Goal: Obtain resource: Obtain resource

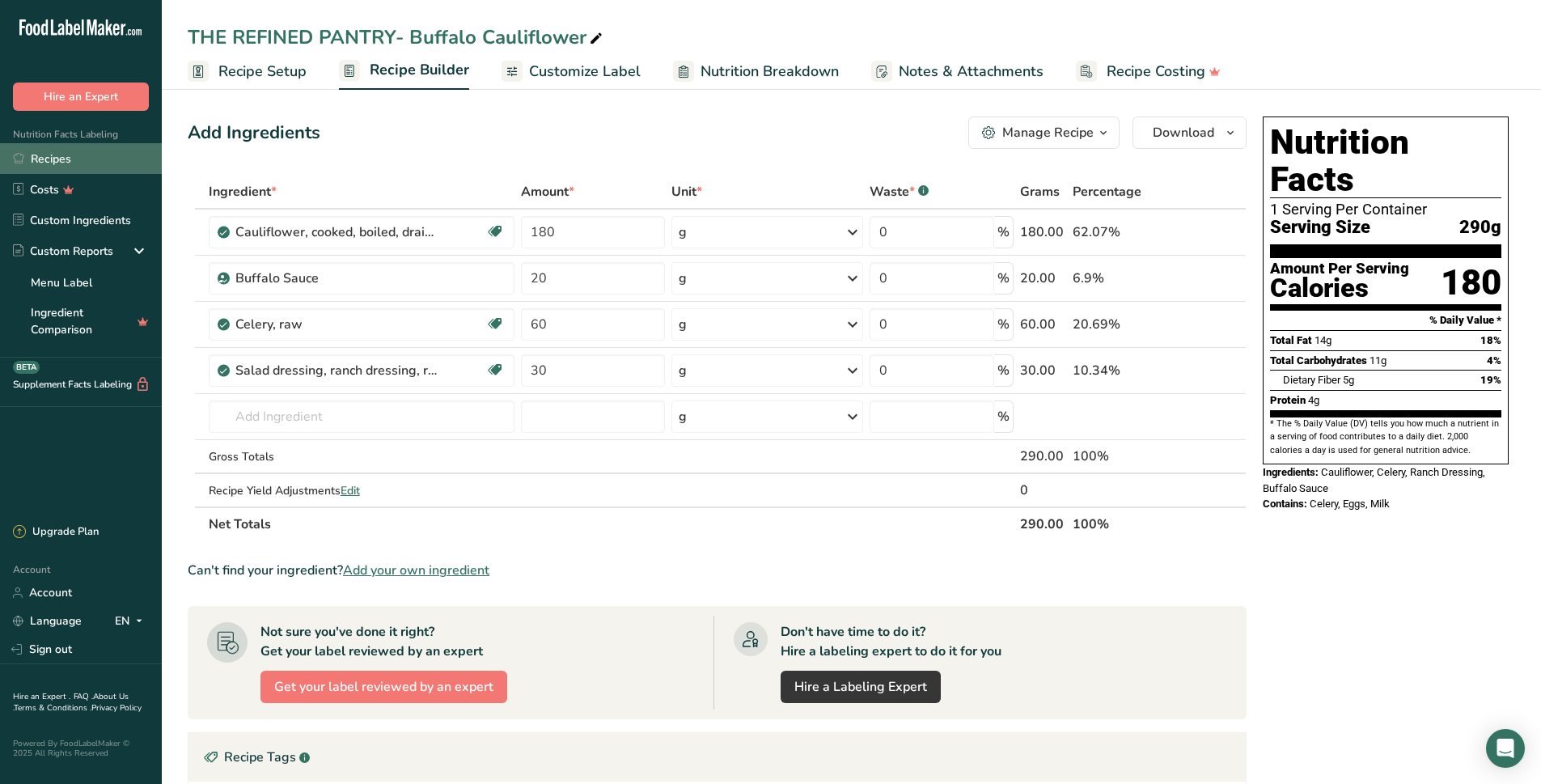
click at [43, 162] on link "Recipes" at bounding box center [80, 159] width 161 height 31
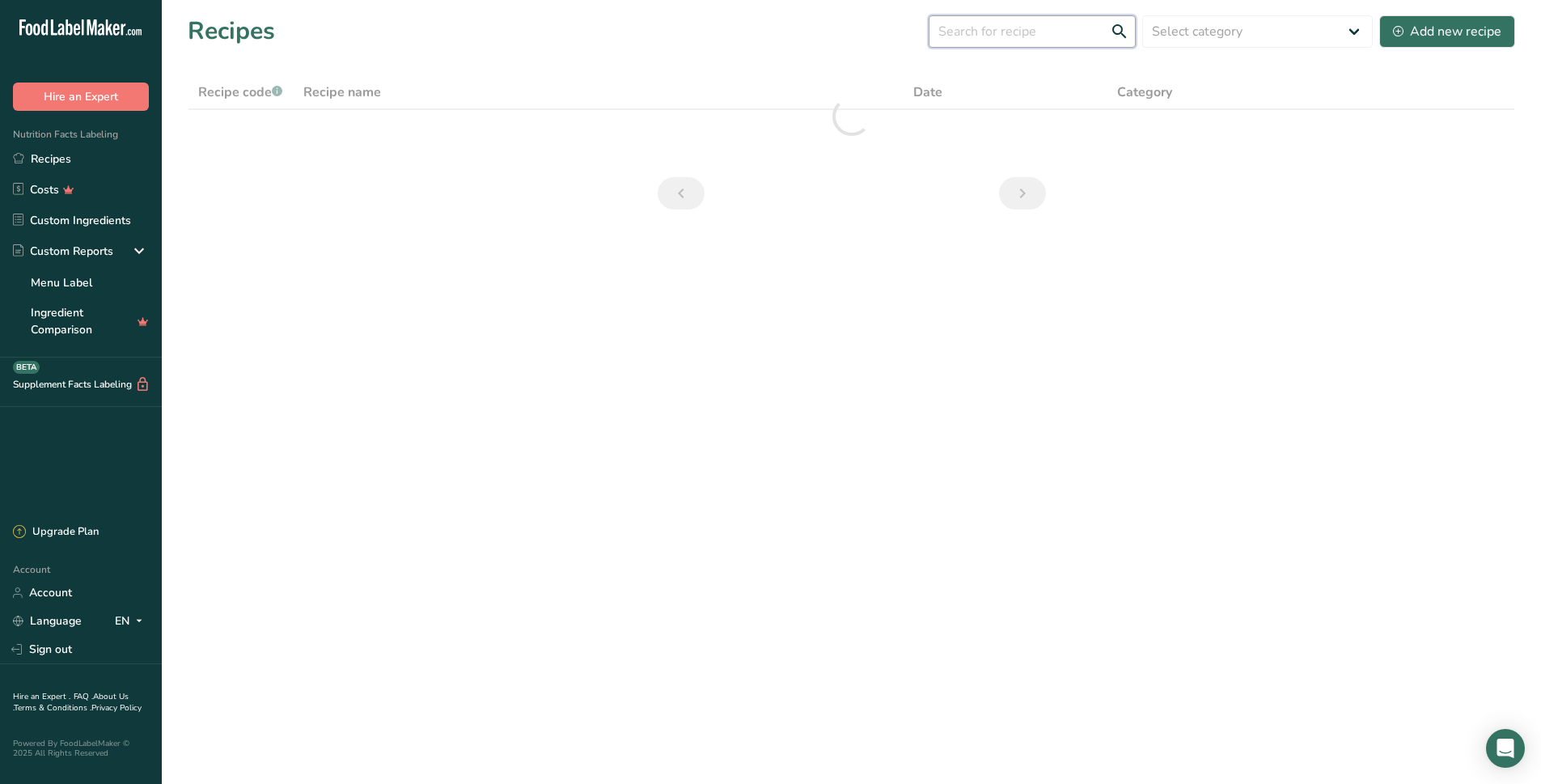
click at [1048, 32] on input "text" at bounding box center [1031, 31] width 207 height 32
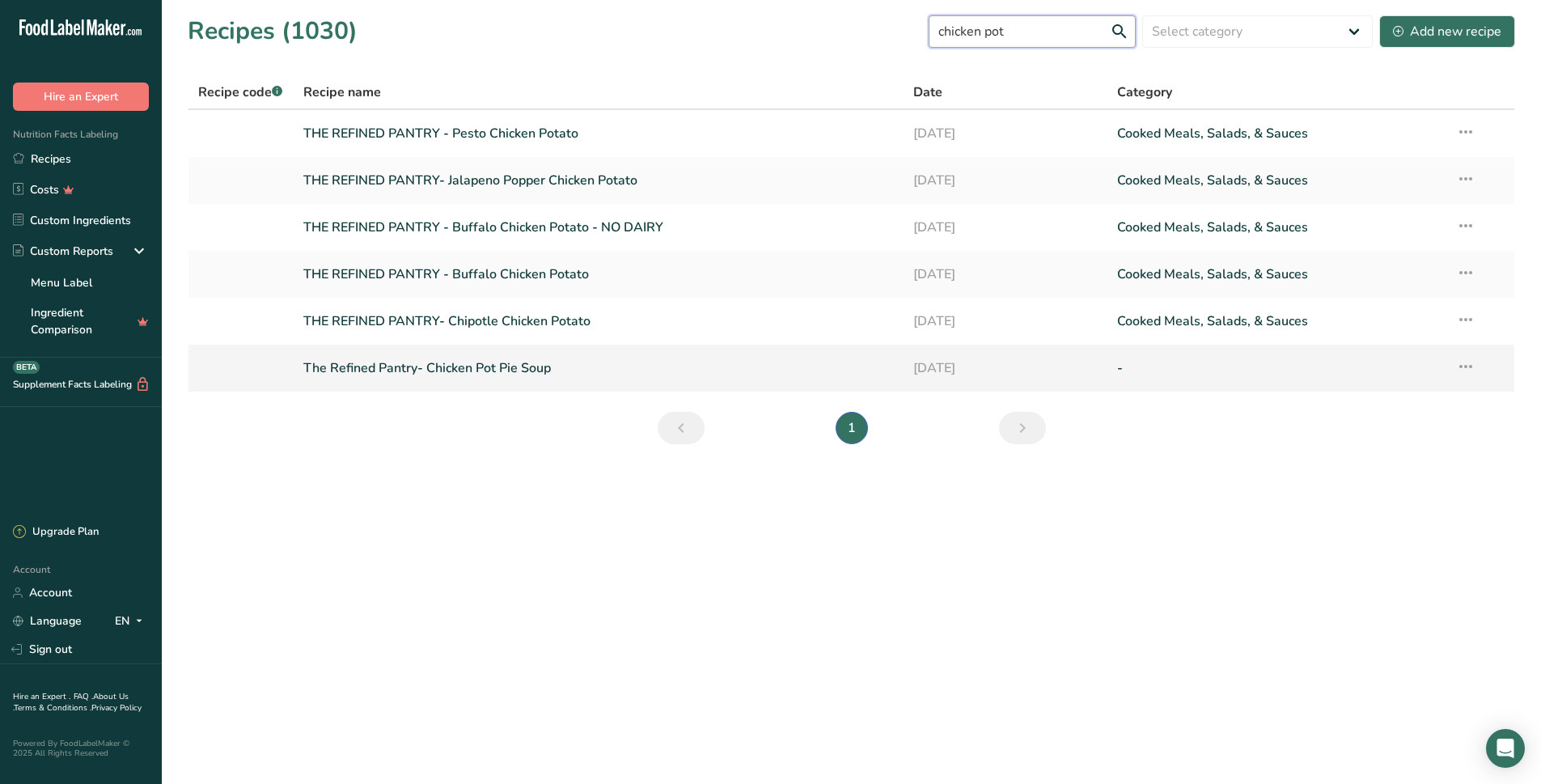
type input "chicken pot"
click at [537, 369] on link "The Refined Pantry- Chicken Pot Pie Soup" at bounding box center [599, 367] width 591 height 34
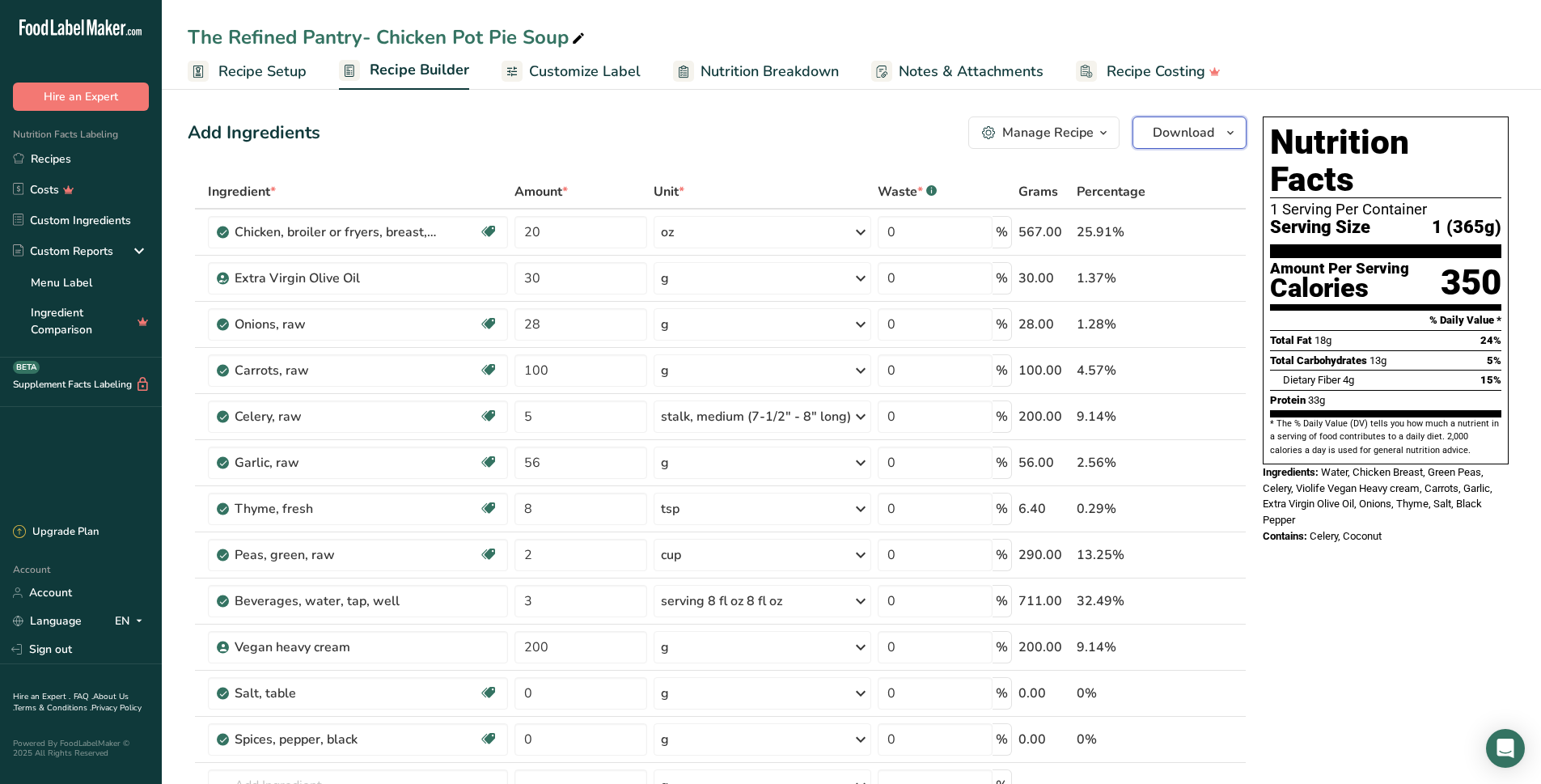
click at [1189, 138] on span "Download" at bounding box center [1183, 133] width 61 height 20
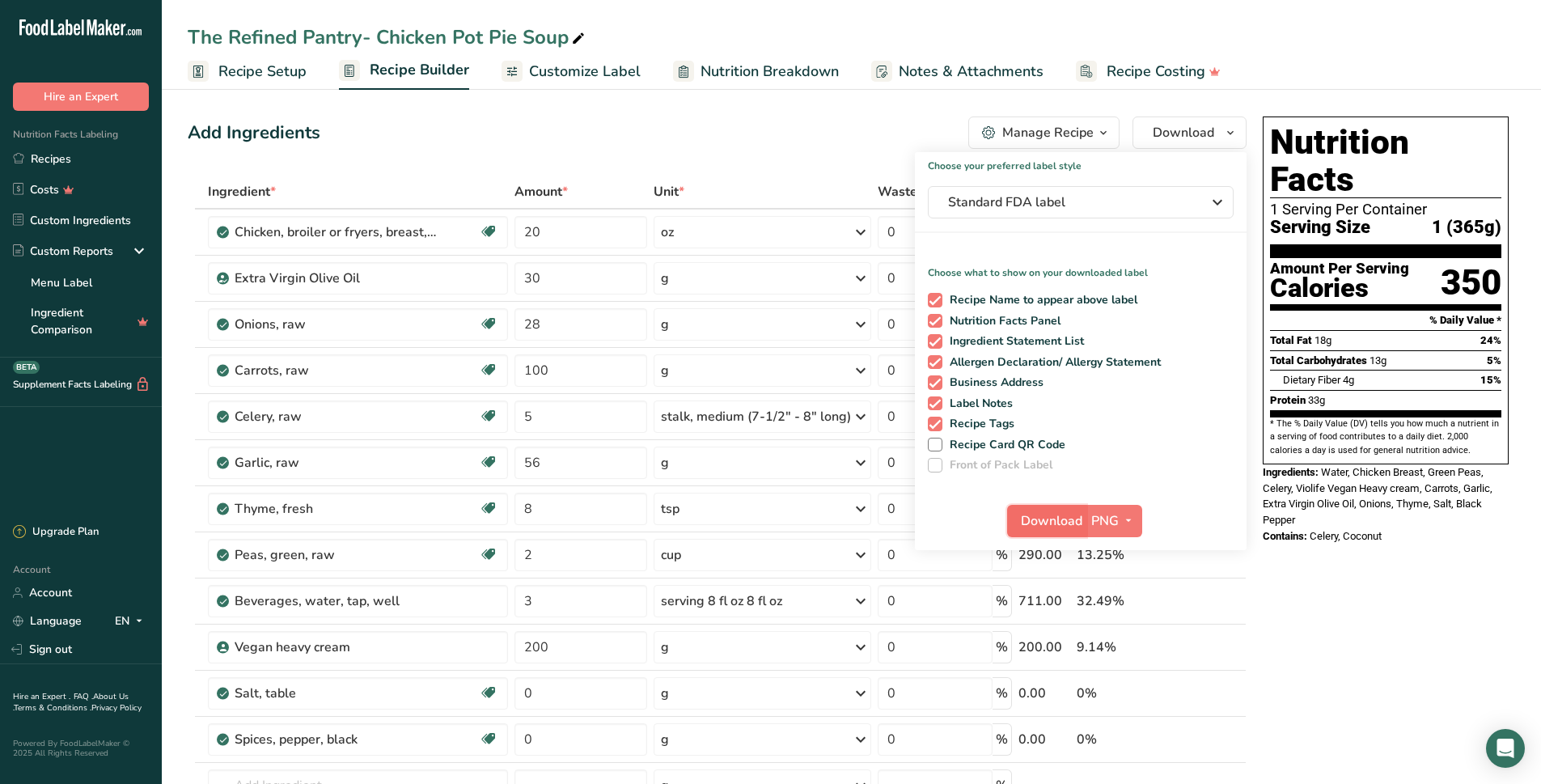
click at [1073, 519] on span "Download" at bounding box center [1051, 521] width 61 height 20
